Goal: Task Accomplishment & Management: Manage account settings

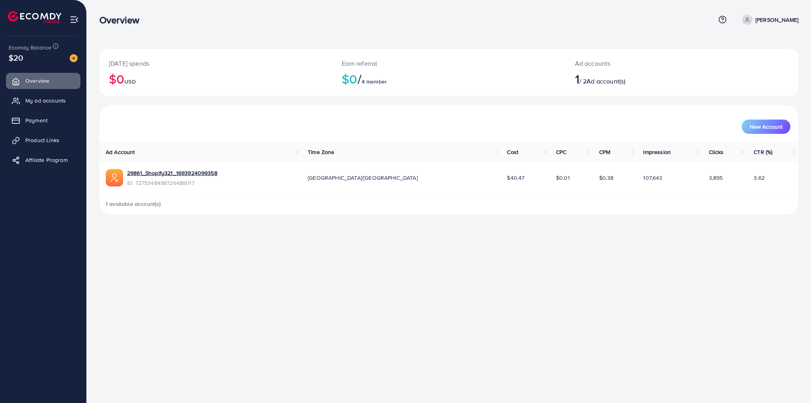
click at [504, 285] on div "Overview Help Center Contact Support Term and policy About Us [PERSON_NAME] Pro…" at bounding box center [405, 201] width 811 height 403
click at [317, 239] on div "Overview Help Center Contact Support Term and policy About Us [PERSON_NAME] Pro…" at bounding box center [405, 201] width 811 height 403
click at [47, 103] on span "My ad accounts" at bounding box center [47, 101] width 40 height 8
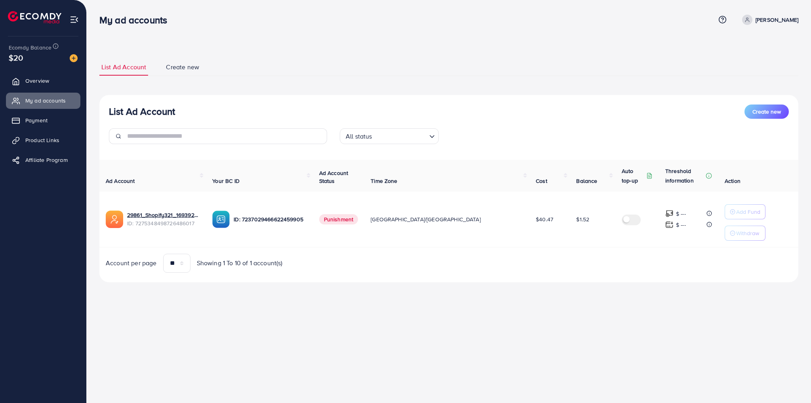
click at [358, 220] on span "Punishment" at bounding box center [338, 219] width 39 height 10
click at [368, 330] on div "My ad accounts Help Center Contact Support Term and policy About Us [PERSON_NAM…" at bounding box center [405, 201] width 811 height 403
click at [40, 12] on img at bounding box center [34, 17] width 53 height 12
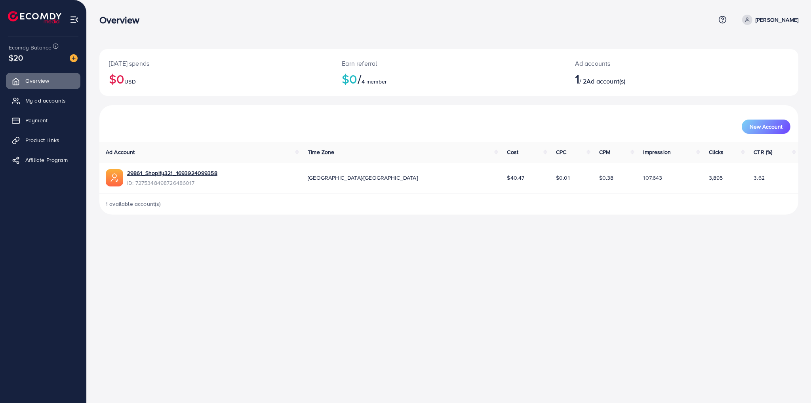
click at [195, 30] on div "Overview Help Center Contact Support Term and policy About Us [PERSON_NAME] Pro…" at bounding box center [448, 19] width 699 height 21
click at [17, 58] on span "$20" at bounding box center [16, 57] width 14 height 11
click at [198, 59] on p "[DATE] spends" at bounding box center [216, 63] width 214 height 9
click at [139, 32] on nav "Overview Help Center Contact Support Term and policy About Us [PERSON_NAME] Pro…" at bounding box center [448, 20] width 699 height 28
